Goal: Information Seeking & Learning: Understand process/instructions

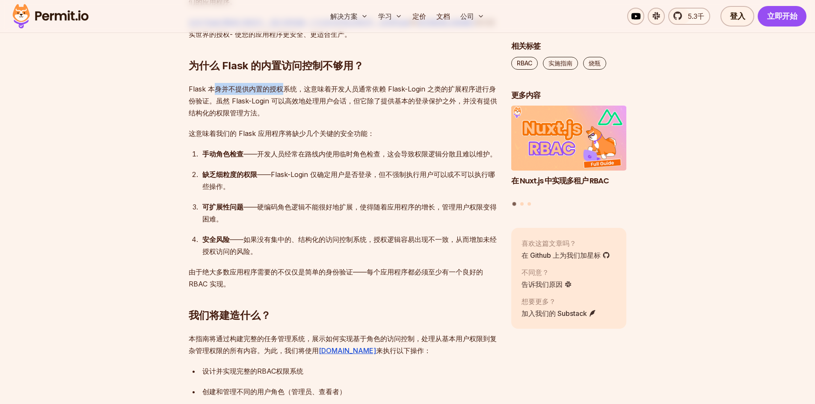
drag, startPoint x: 212, startPoint y: 90, endPoint x: 286, endPoint y: 93, distance: 74.9
click at [285, 93] on p "Flask 本身并不提供内置的授权系统，这意味着开发人员通常依赖 Flask-Login 之类的扩展程序进行身份验证。虽然 Flask-Login 可以高效地…" at bounding box center [343, 101] width 309 height 36
click at [309, 93] on p "Flask 本身并不提供内置的授权系统，这意味着开发人员通常依赖 Flask-Login 之类的扩展程序进行身份验证。虽然 Flask-Login 可以高效地…" at bounding box center [343, 101] width 309 height 36
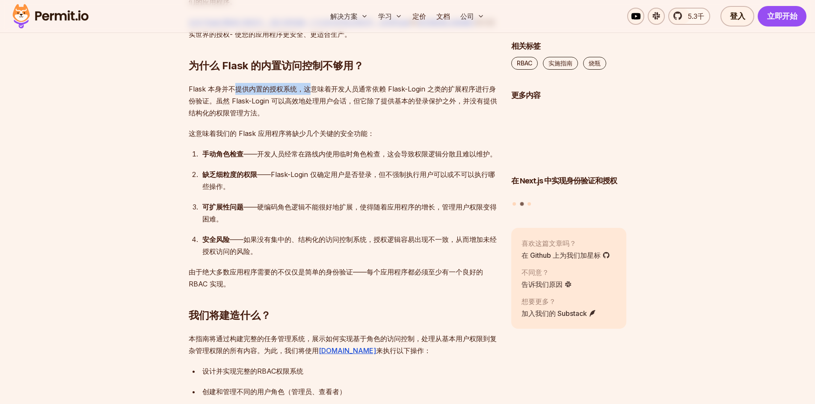
drag, startPoint x: 237, startPoint y: 92, endPoint x: 310, endPoint y: 90, distance: 72.7
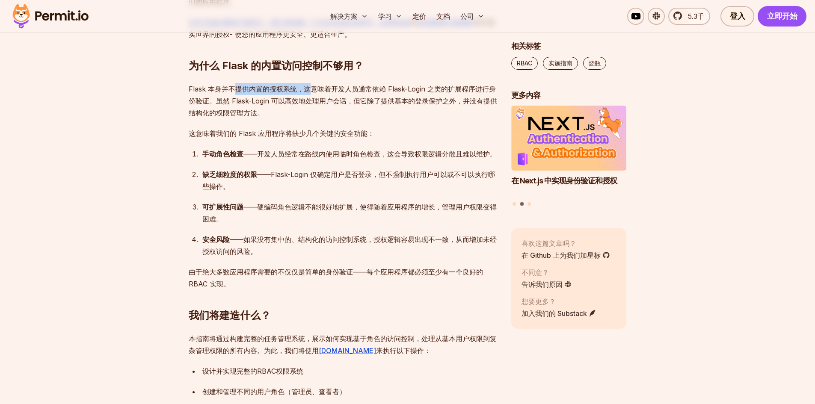
click at [310, 90] on font "Flask 本身并不提供内置的授权系统，这意味着开发人员通常依赖 Flask-Login 之类的扩展程序进行身份验证。虽然 Flask-Login 可以高效地…" at bounding box center [343, 101] width 308 height 32
drag, startPoint x: 330, startPoint y: 89, endPoint x: 428, endPoint y: 88, distance: 98.3
click at [404, 88] on font "Flask 本身并不提供内置的授权系统，这意味着开发人员通常依赖 Flask-Login 之类的扩展程序进行身份验证。虽然 Flask-Login 可以高效地…" at bounding box center [343, 101] width 308 height 32
drag, startPoint x: 446, startPoint y: 88, endPoint x: 422, endPoint y: 88, distance: 24.4
click at [447, 88] on font "Flask 本身并不提供内置的授权系统，这意味着开发人员通常依赖 Flask-Login 之类的扩展程序进行身份验证。虽然 Flask-Login 可以高效地…" at bounding box center [343, 101] width 308 height 32
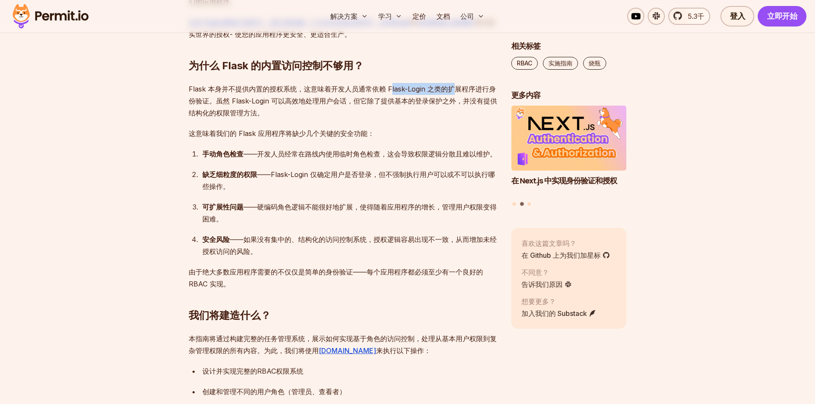
drag, startPoint x: 421, startPoint y: 85, endPoint x: 451, endPoint y: 85, distance: 29.9
click at [451, 85] on font "Flask 本身并不提供内置的授权系统，这意味着开发人员通常依赖 Flask-Login 之类的扩展程序进行身份验证。虽然 Flask-Login 可以高效地…" at bounding box center [343, 101] width 308 height 32
click at [464, 86] on font "Flask 本身并不提供内置的授权系统，这意味着开发人员通常依赖 Flask-Login 之类的扩展程序进行身份验证。虽然 Flask-Login 可以高效地…" at bounding box center [343, 101] width 308 height 32
drag, startPoint x: 313, startPoint y: 97, endPoint x: 441, endPoint y: 99, distance: 127.9
click at [425, 99] on font "Flask 本身并不提供内置的授权系统，这意味着开发人员通常依赖 Flask-Login 之类的扩展程序进行身份验证。虽然 Flask-Login 可以高效地…" at bounding box center [343, 101] width 308 height 32
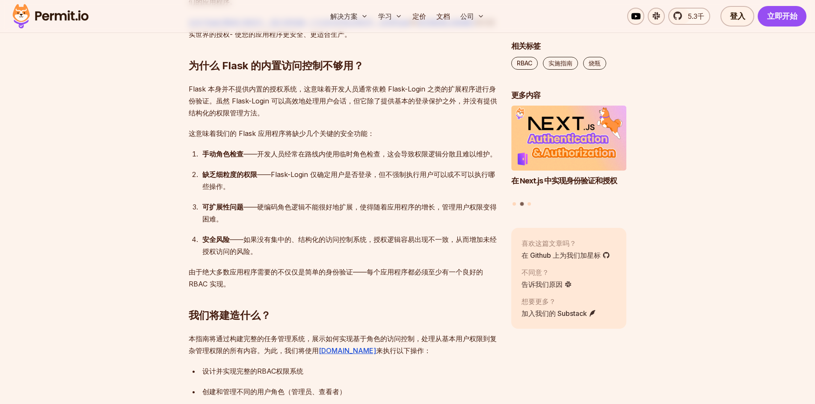
click at [449, 99] on font "Flask 本身并不提供内置的授权系统，这意味着开发人员通常依赖 Flask-Login 之类的扩展程序进行身份验证。虽然 Flask-Login 可以高效地…" at bounding box center [343, 101] width 308 height 32
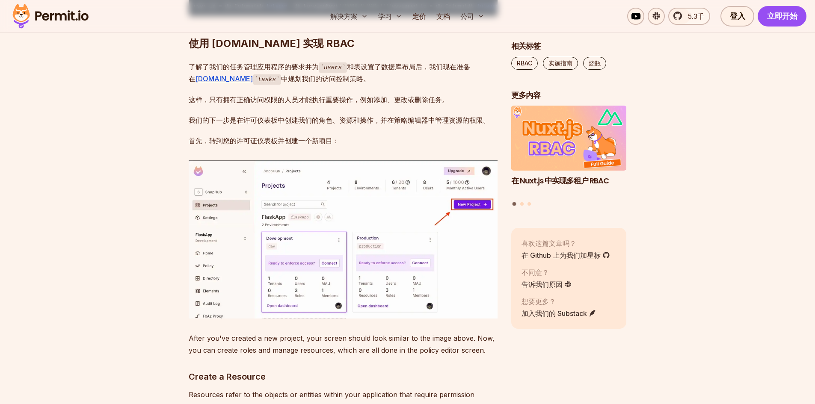
scroll to position [2565, 0]
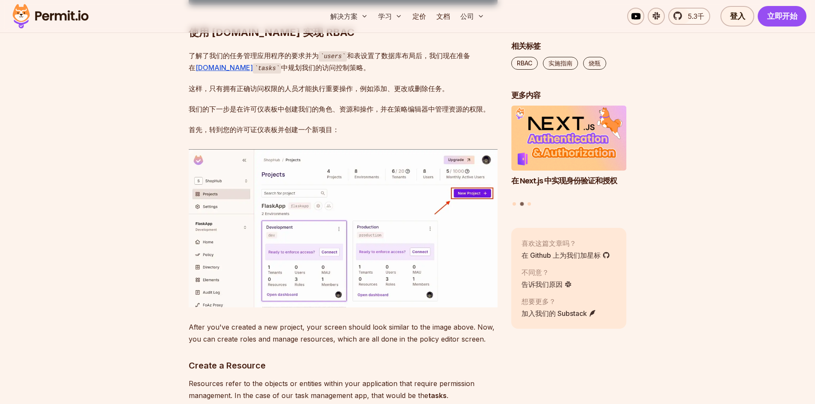
drag, startPoint x: 217, startPoint y: 138, endPoint x: 404, endPoint y: 183, distance: 192.7
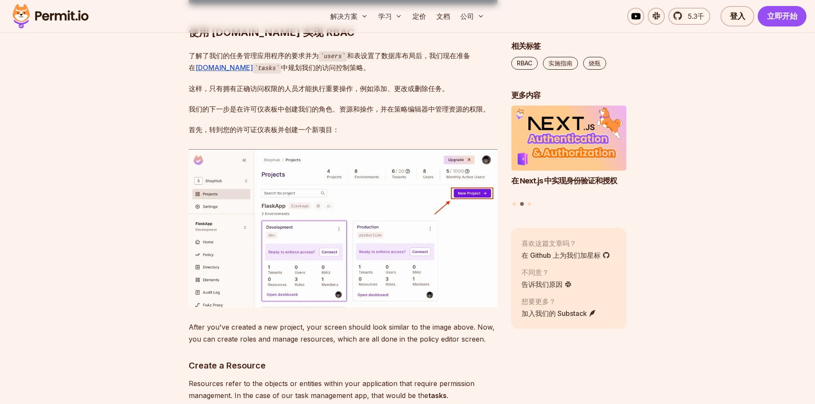
drag, startPoint x: 393, startPoint y: 238, endPoint x: 213, endPoint y: 136, distance: 206.8
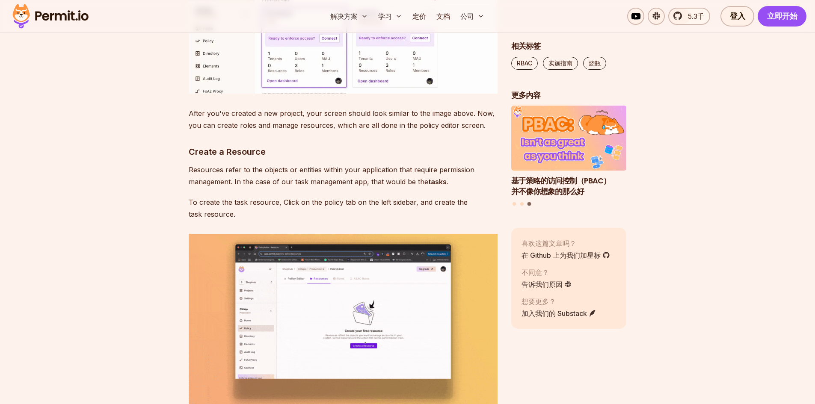
scroll to position [2737, 0]
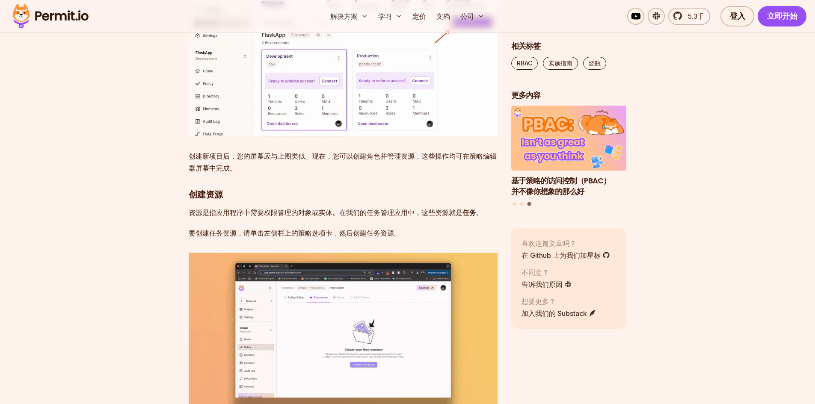
drag, startPoint x: 205, startPoint y: 84, endPoint x: 295, endPoint y: 118, distance: 95.8
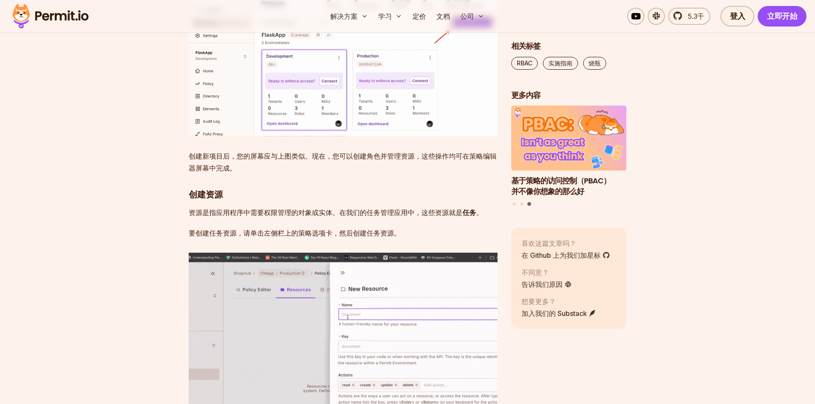
drag, startPoint x: 214, startPoint y: 113, endPoint x: 401, endPoint y: 161, distance: 192.4
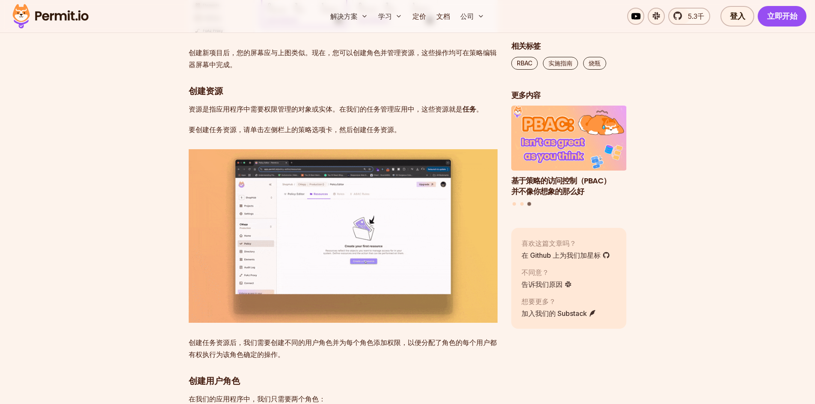
scroll to position [2865, 0]
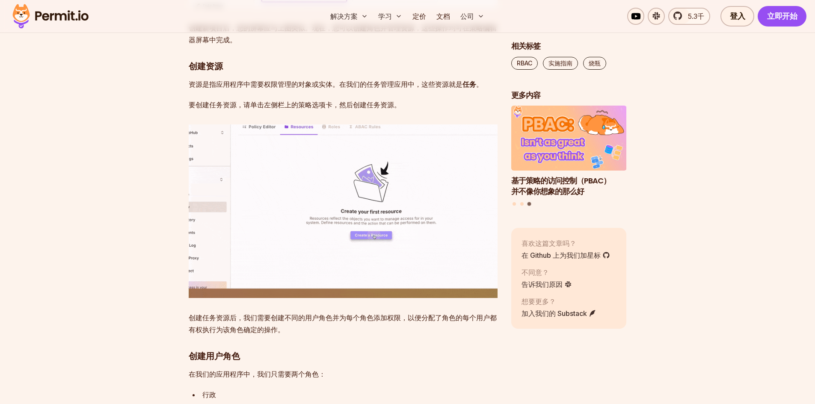
drag, startPoint x: 266, startPoint y: 124, endPoint x: 376, endPoint y: 125, distance: 109.5
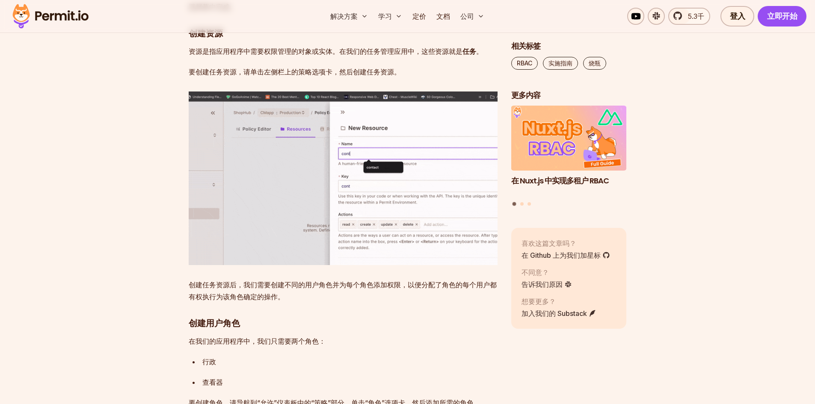
scroll to position [2908, 0]
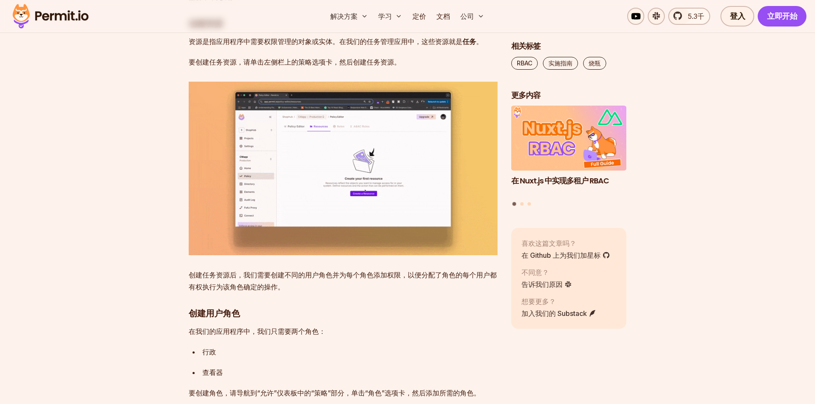
drag, startPoint x: 238, startPoint y: 115, endPoint x: 362, endPoint y: 121, distance: 124.1
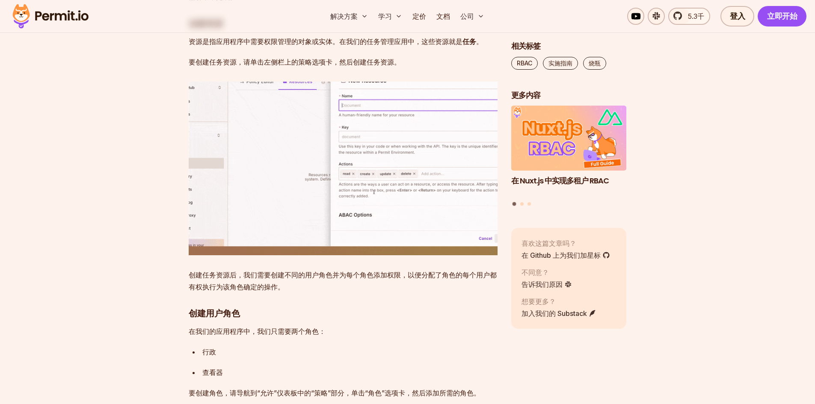
click at [370, 121] on div "Flask 是一个轻量级且功能强大的 Python Web 框架，广泛用于构建 Web 应用程序。虽然 Flask 提供了用户身份验证的基本工具，但它缺乏对细…" at bounding box center [343, 334] width 309 height 5384
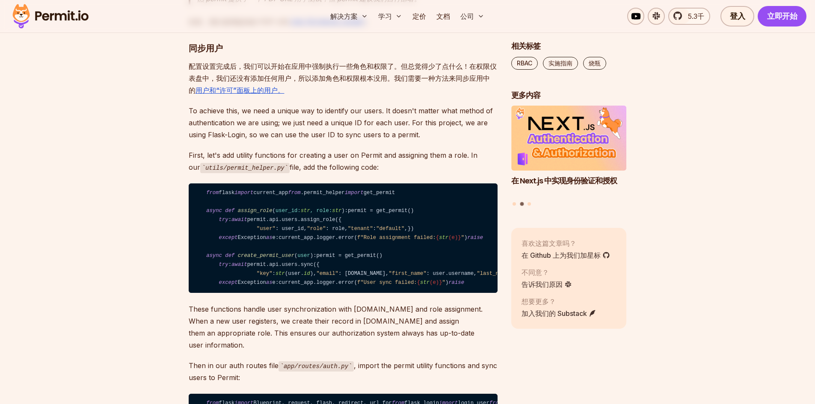
scroll to position [4447, 0]
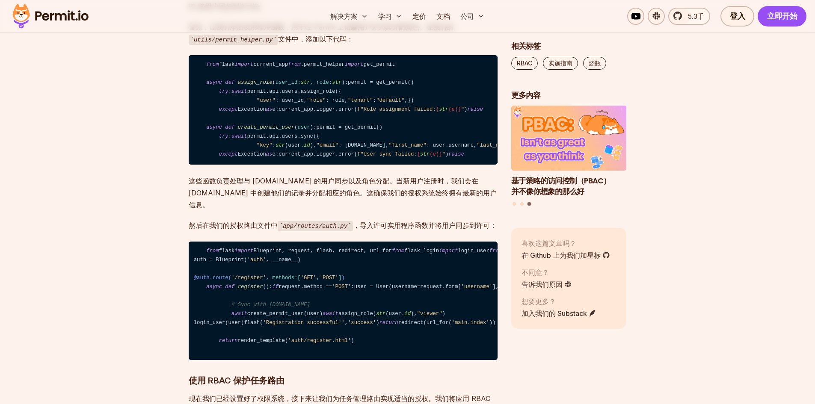
drag, startPoint x: 273, startPoint y: 93, endPoint x: 345, endPoint y: 89, distance: 72.0
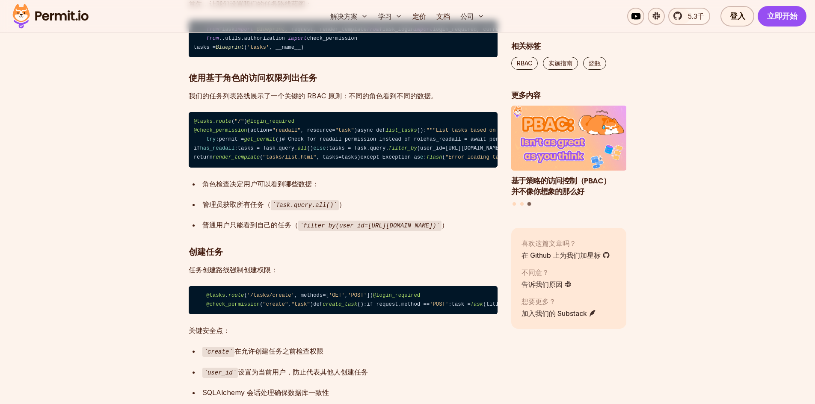
scroll to position [4874, 0]
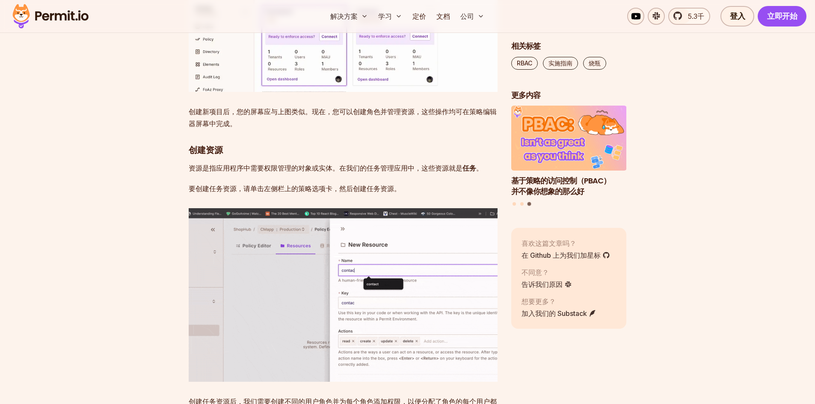
scroll to position [2779, 0]
